Goal: Task Accomplishment & Management: Use online tool/utility

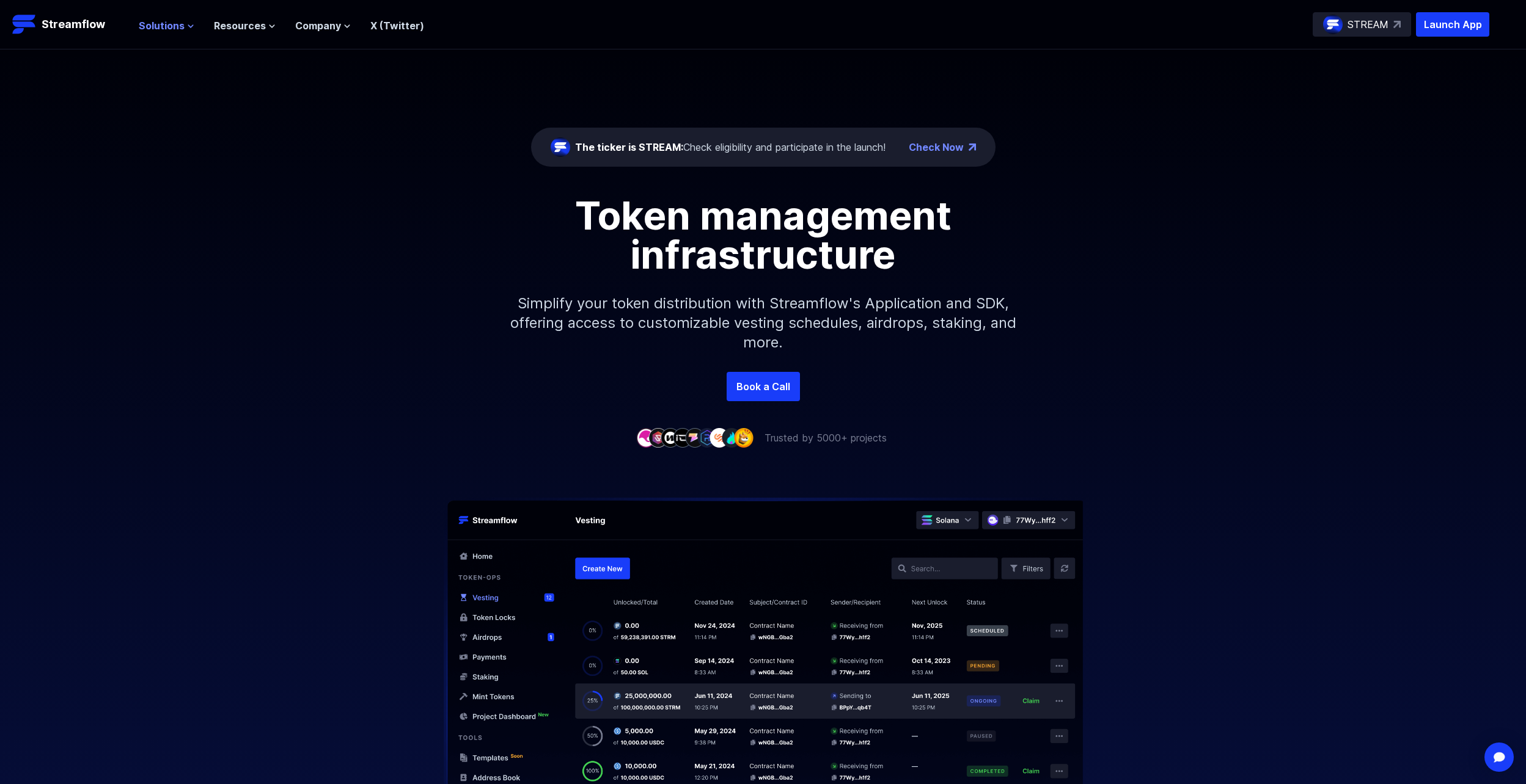
click at [162, 32] on span "Solutions" at bounding box center [161, 25] width 46 height 15
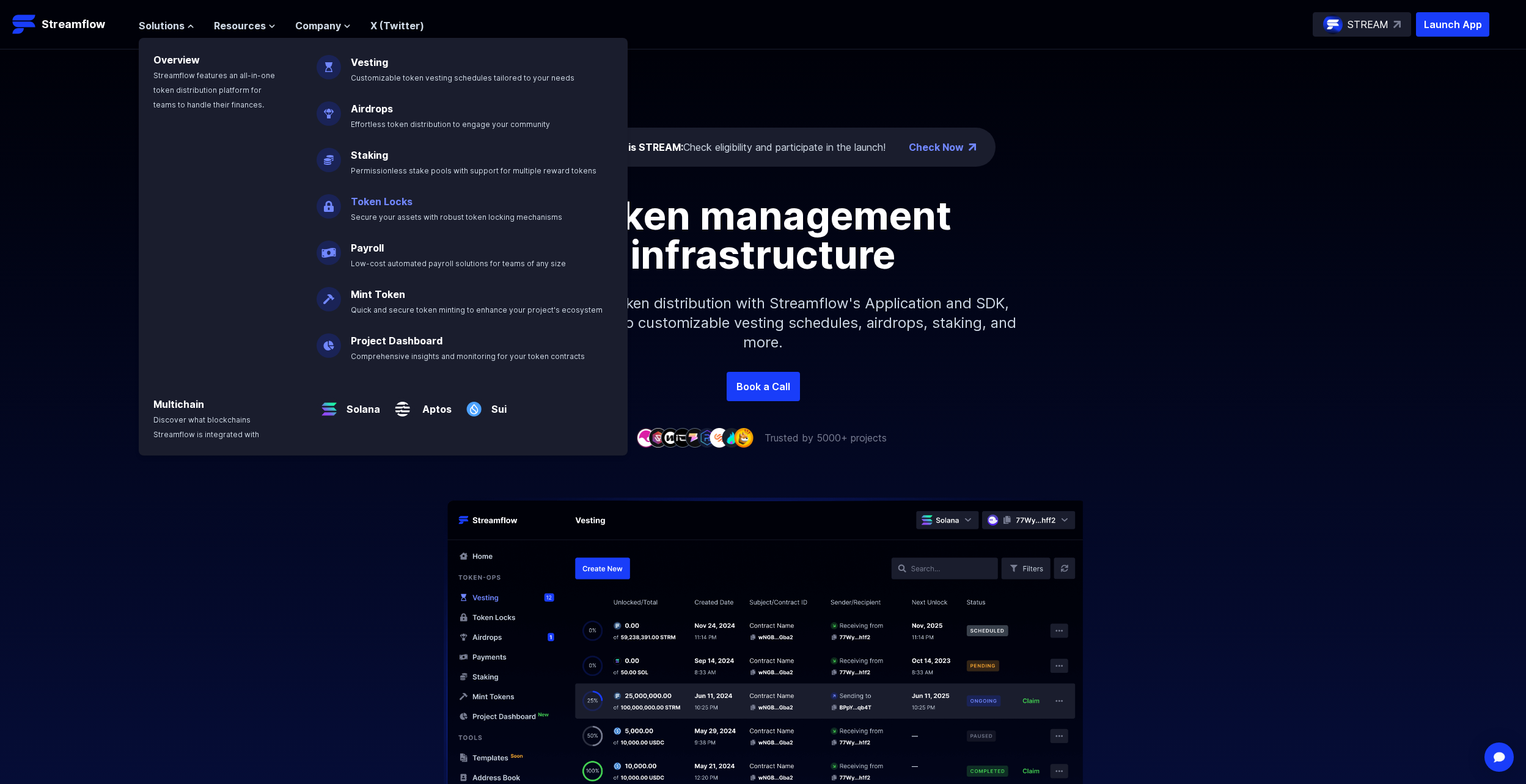
click at [367, 186] on p "Token Locks Secure your assets with robust token locking mechanisms" at bounding box center [465, 204] width 244 height 39
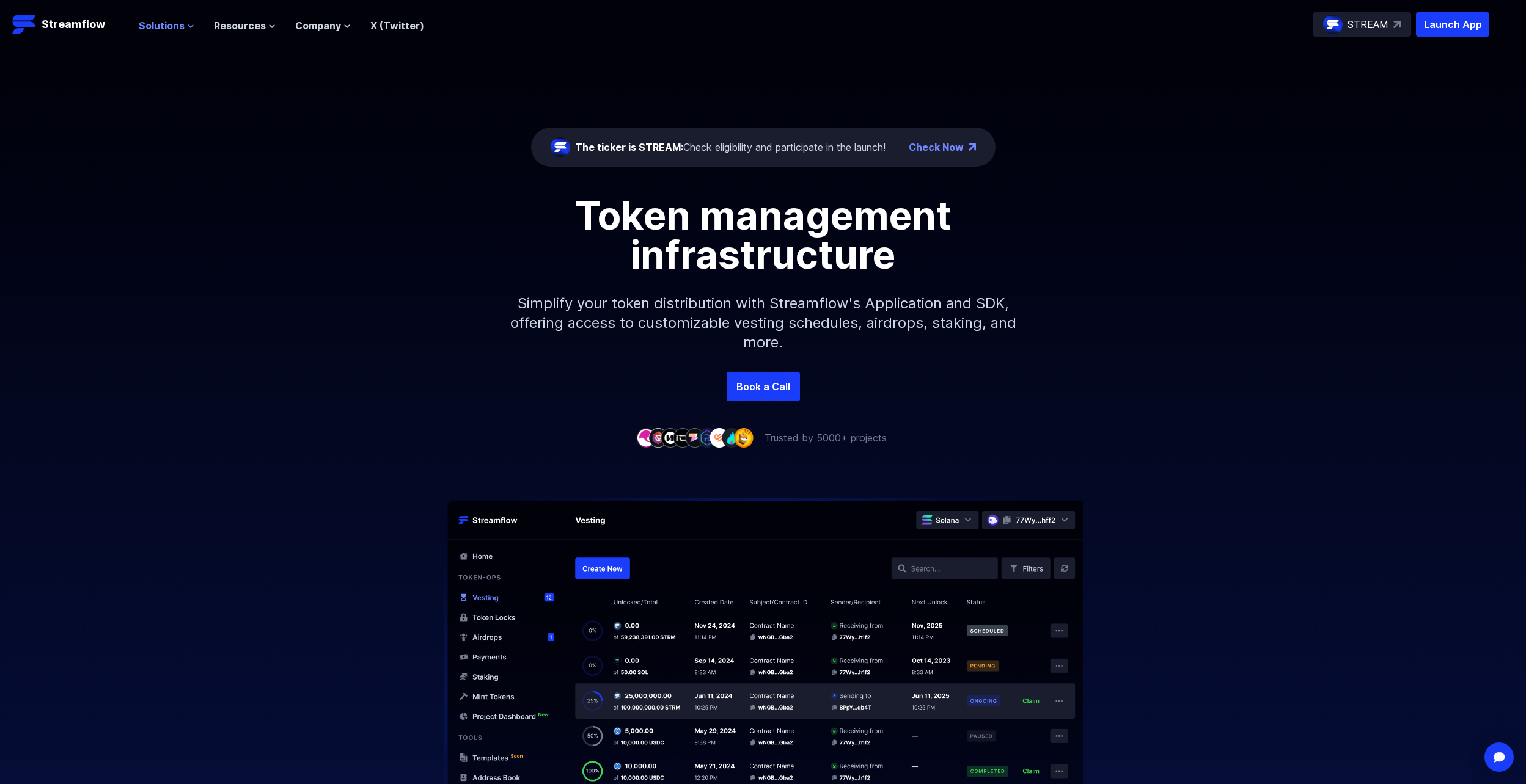
click at [158, 28] on span "Solutions" at bounding box center [161, 25] width 46 height 15
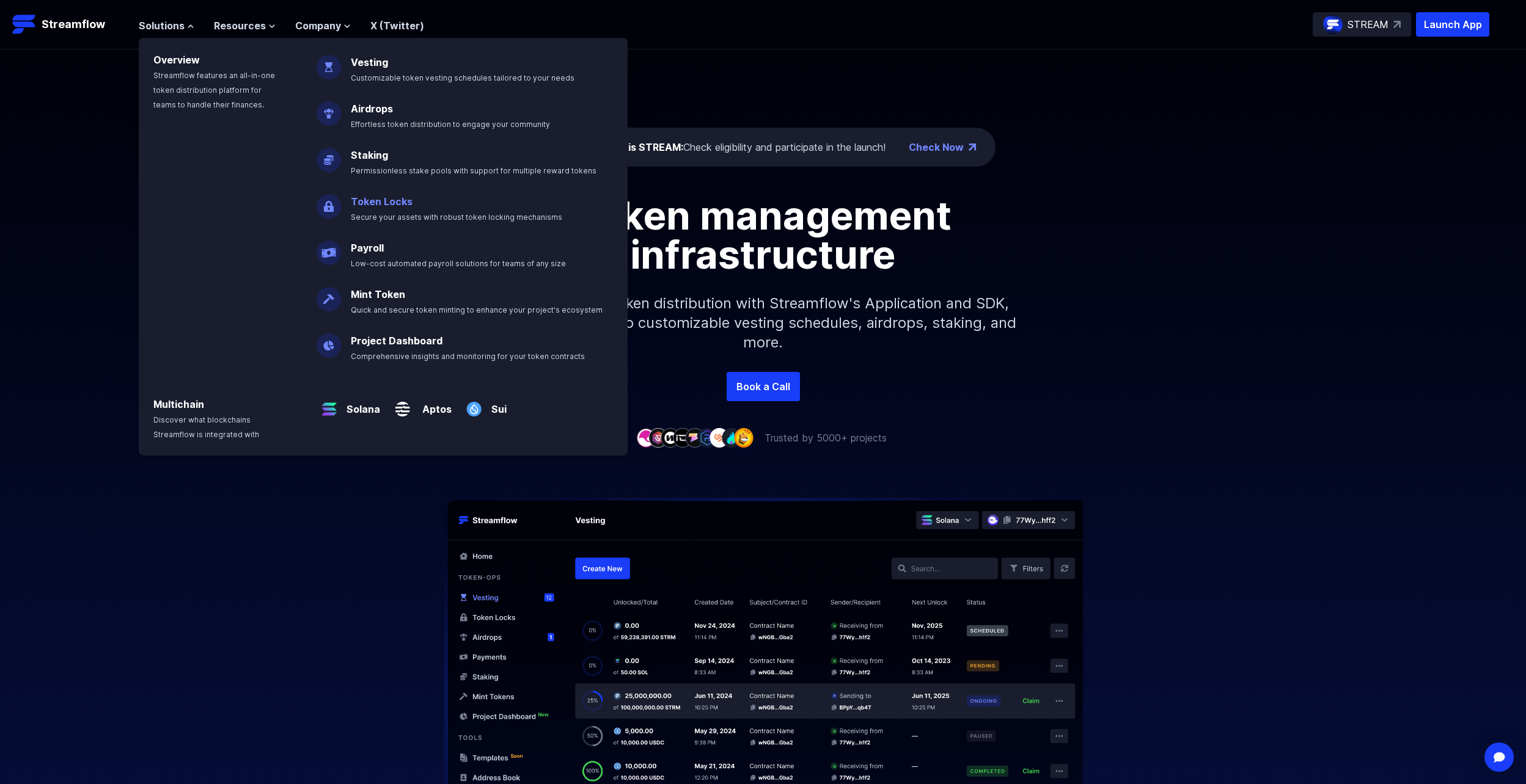
click at [379, 208] on p "Token Locks Secure your assets with robust token locking mechanisms" at bounding box center [465, 204] width 244 height 39
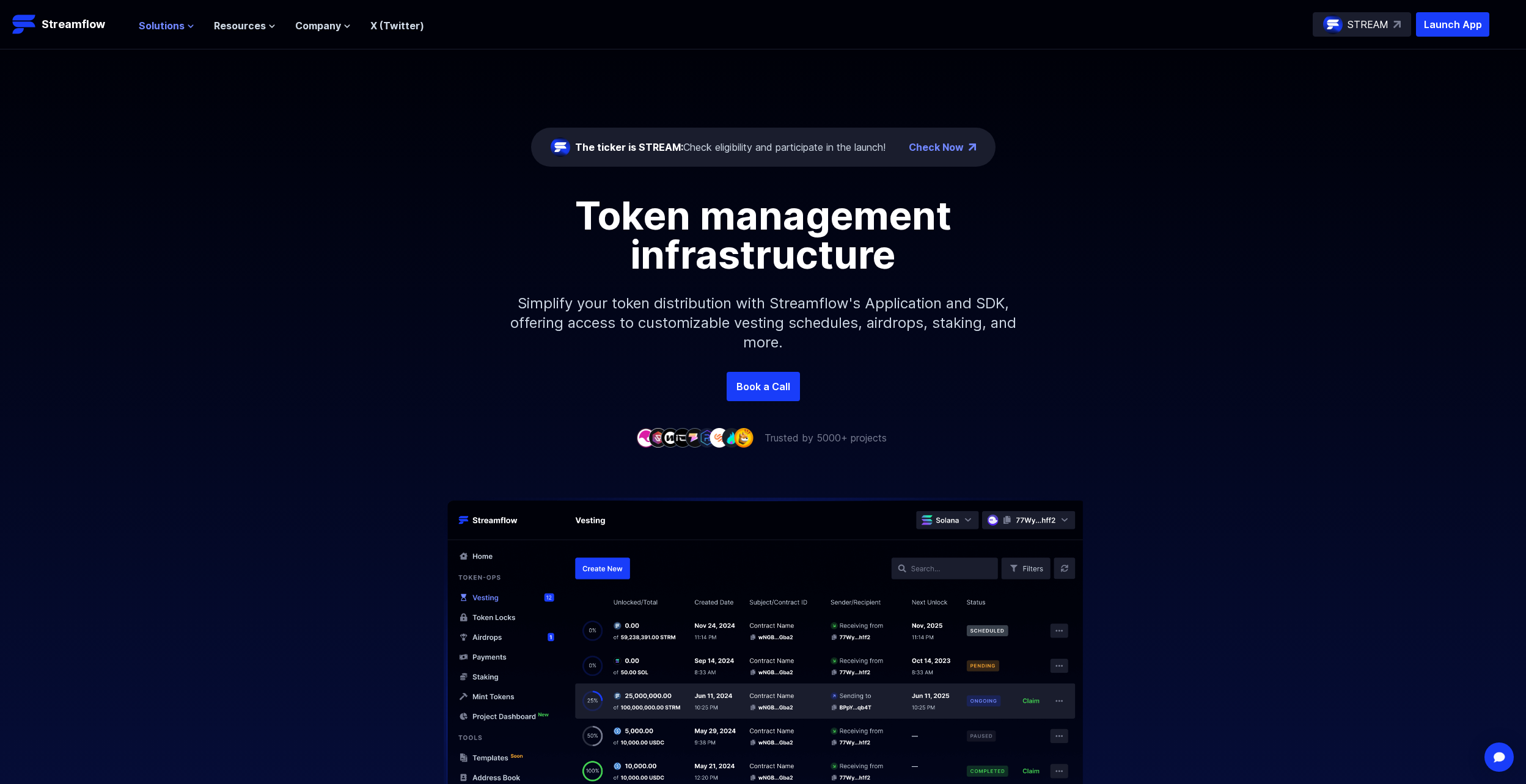
click at [180, 32] on span "Solutions" at bounding box center [161, 25] width 46 height 15
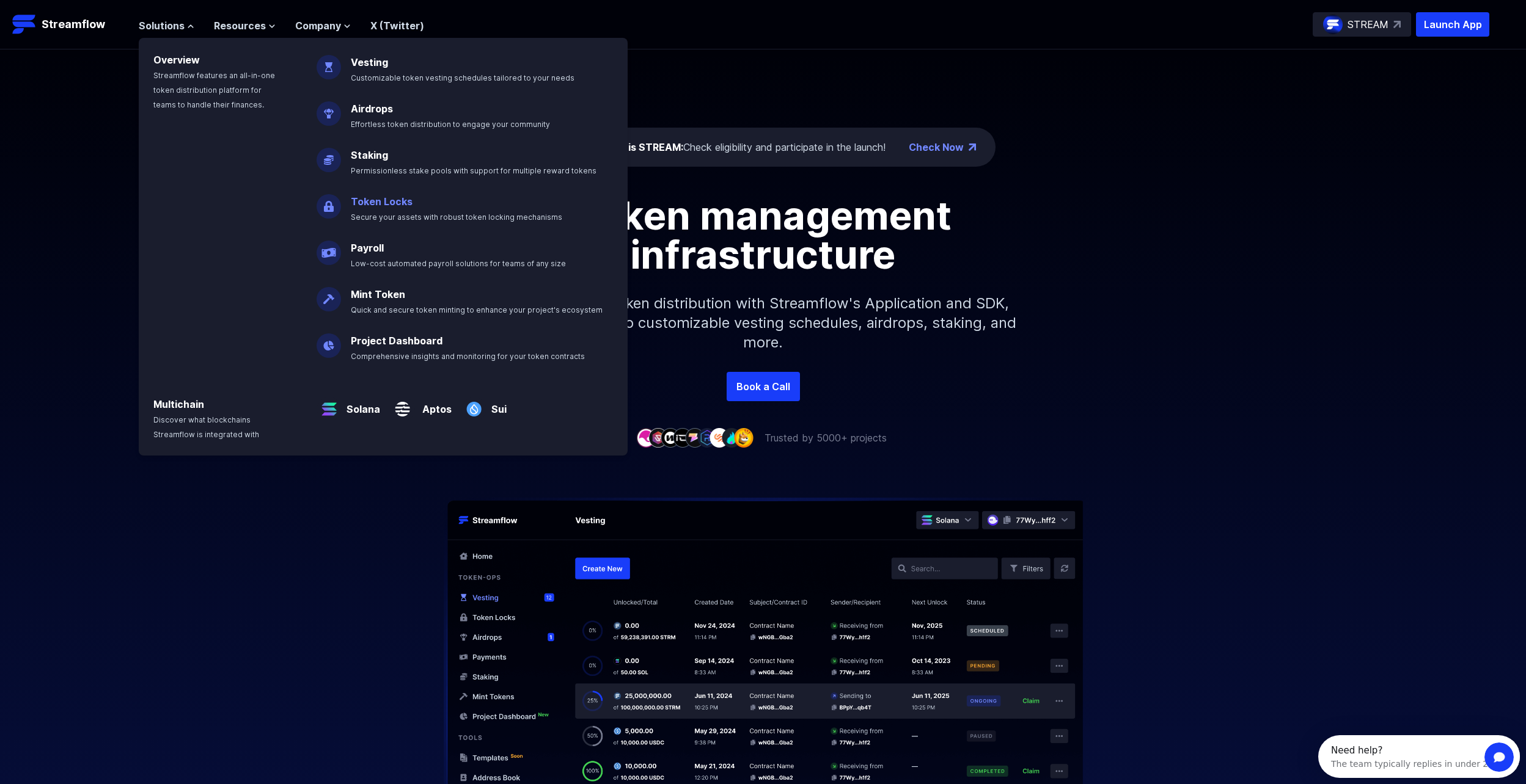
click at [373, 200] on link "Token Locks" at bounding box center [381, 202] width 62 height 12
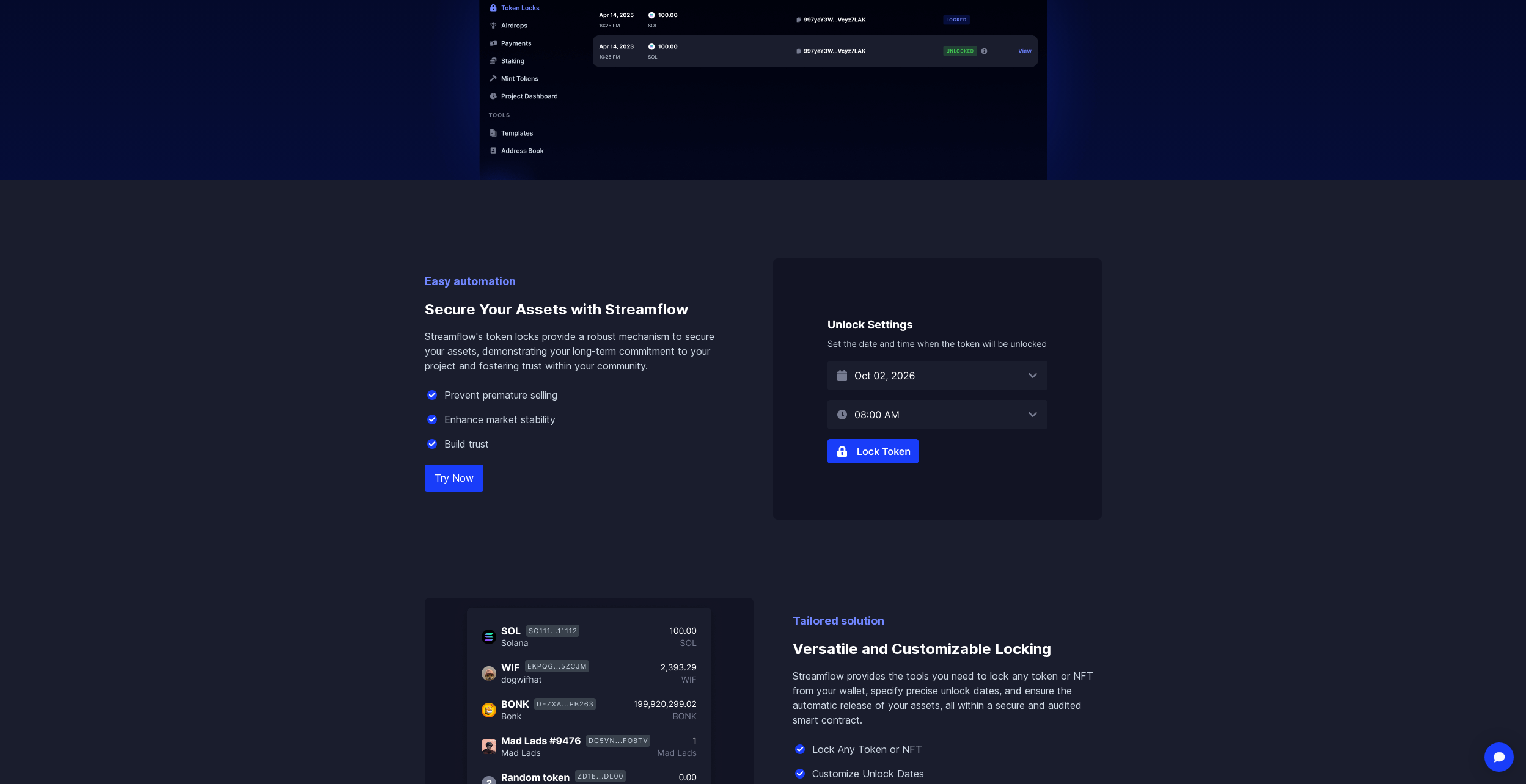
scroll to position [550, 0]
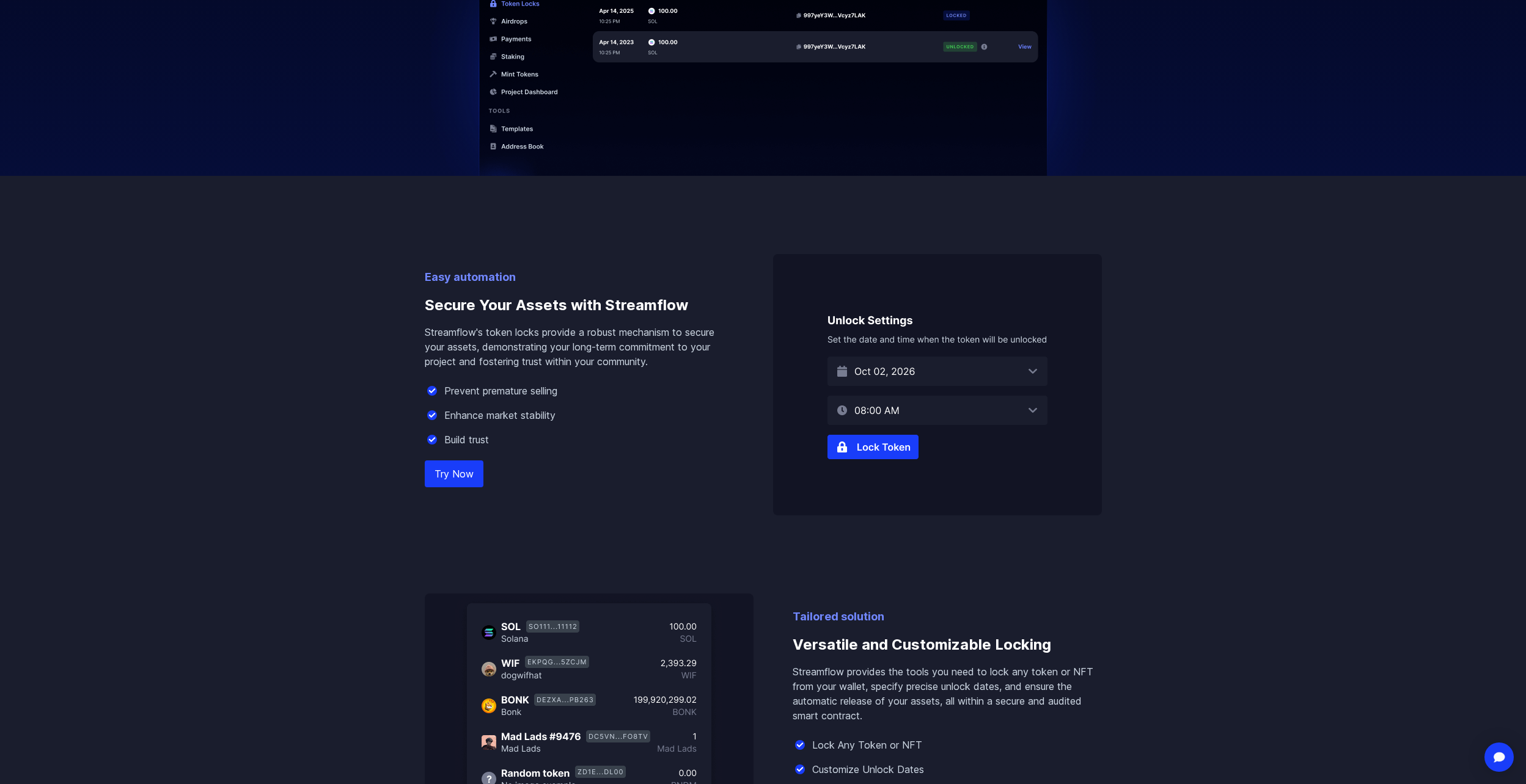
click at [448, 471] on link "Try Now" at bounding box center [454, 473] width 59 height 26
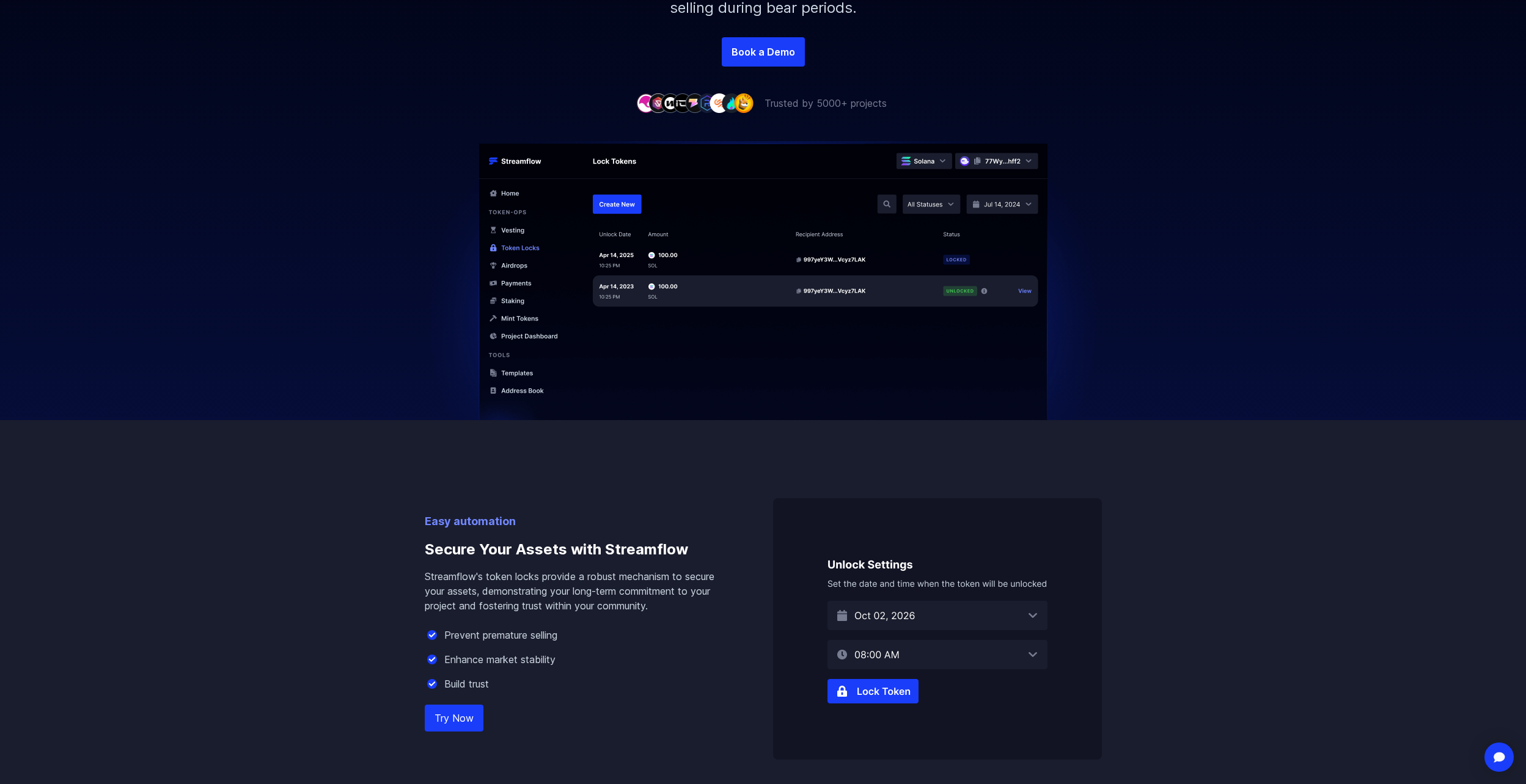
scroll to position [184, 0]
